Goal: Information Seeking & Learning: Learn about a topic

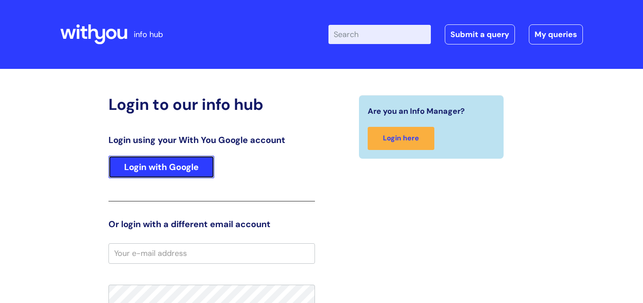
click at [191, 174] on link "Login with Google" at bounding box center [162, 167] width 106 height 23
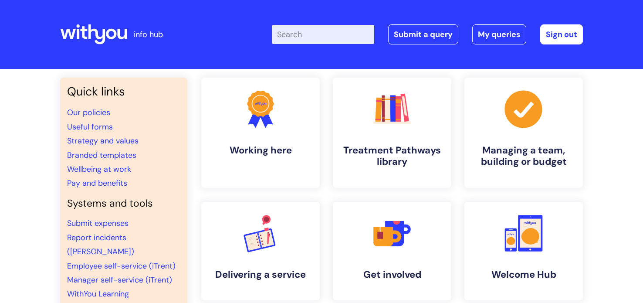
click at [313, 36] on input "Enter your search term here..." at bounding box center [323, 34] width 102 height 19
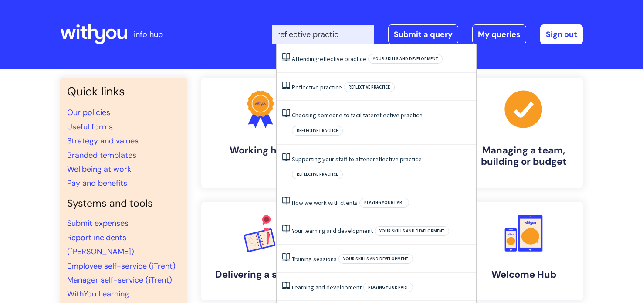
type input "reflective practice"
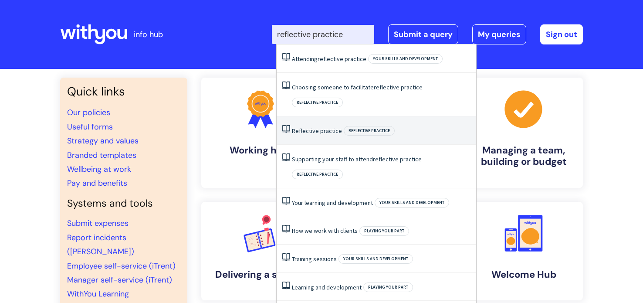
click at [298, 127] on span "Reflective" at bounding box center [305, 131] width 27 height 8
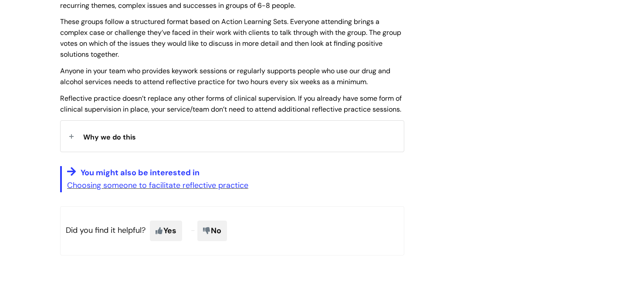
scroll to position [310, 0]
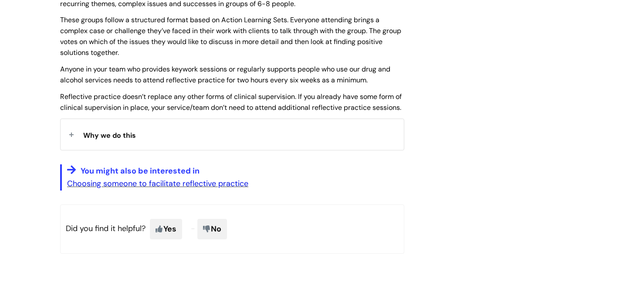
click at [235, 189] on link "Choosing someone to facilitate reflective practice" at bounding box center [157, 183] width 181 height 10
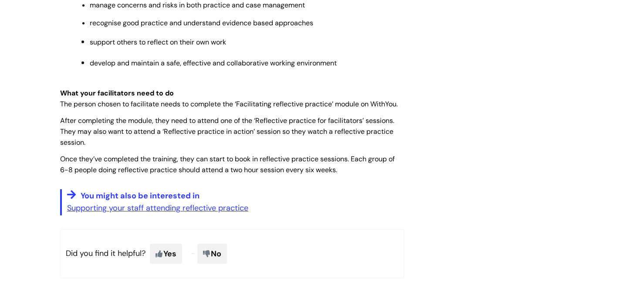
scroll to position [382, 0]
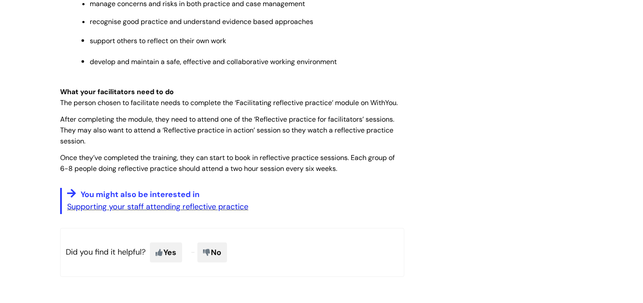
click at [239, 211] on link "Supporting your staff attending reflective practice" at bounding box center [157, 206] width 181 height 10
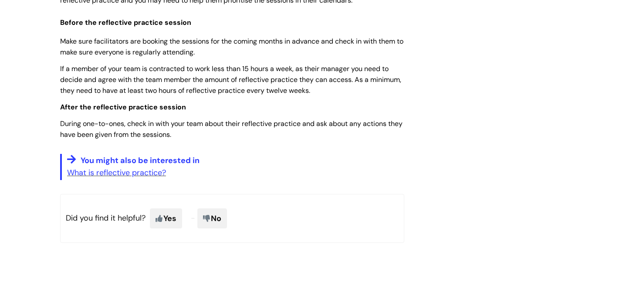
scroll to position [288, 0]
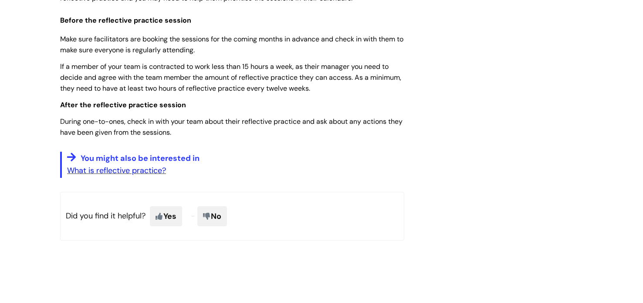
click at [157, 174] on link "What is reflective practice?" at bounding box center [116, 170] width 99 height 10
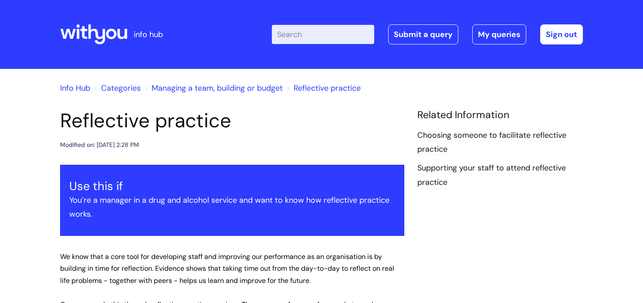
scroll to position [0, 0]
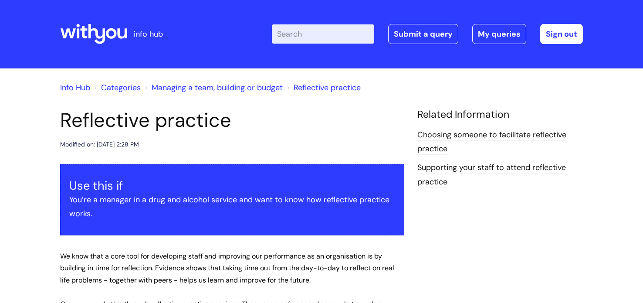
click at [328, 37] on input "Enter your search term here..." at bounding box center [323, 33] width 102 height 19
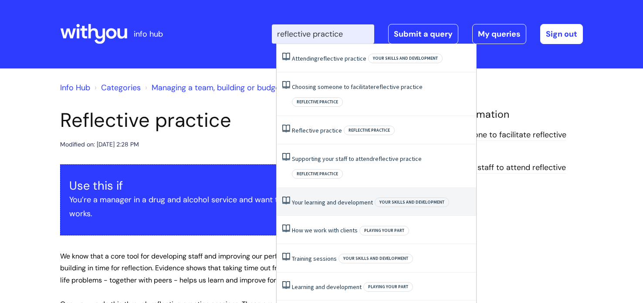
scroll to position [0, 0]
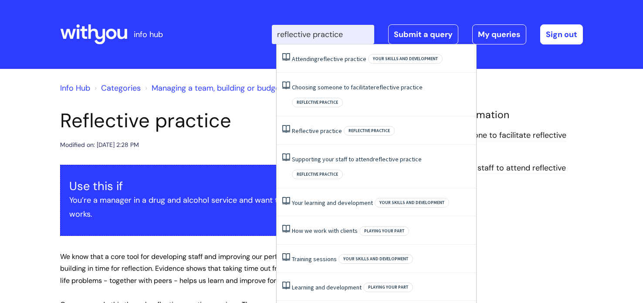
type input "reflective practice"
